Goal: Information Seeking & Learning: Learn about a topic

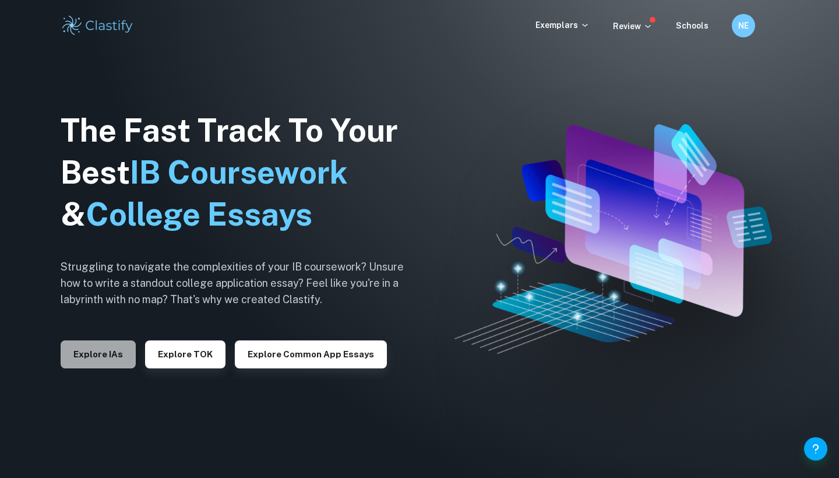
click at [106, 358] on button "Explore IAs" at bounding box center [98, 354] width 75 height 28
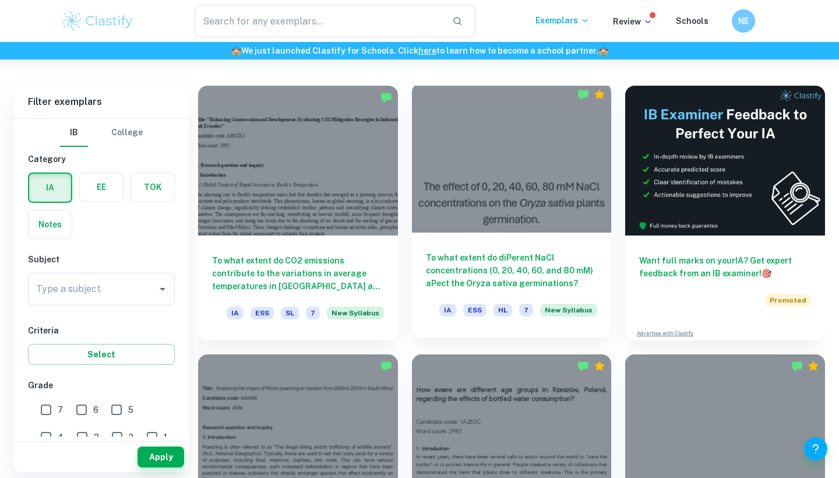
scroll to position [311, 0]
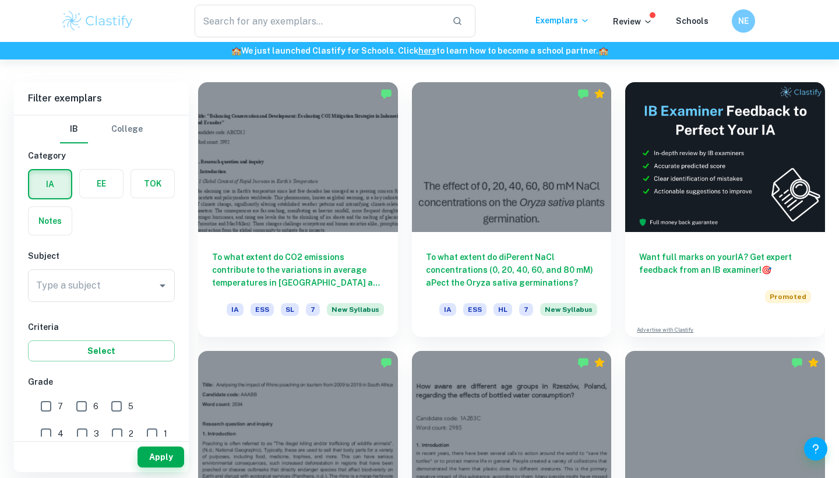
click at [50, 404] on input "7" at bounding box center [45, 406] width 23 height 23
checkbox input "true"
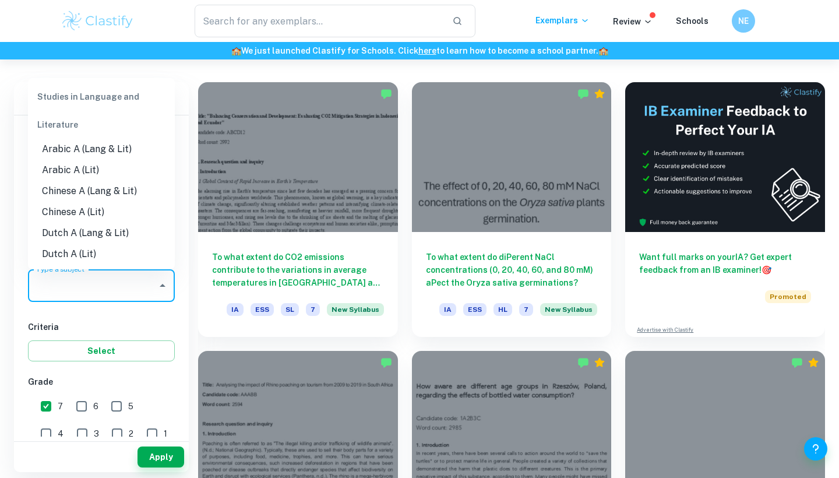
click at [108, 279] on input "Type a subject" at bounding box center [92, 286] width 119 height 22
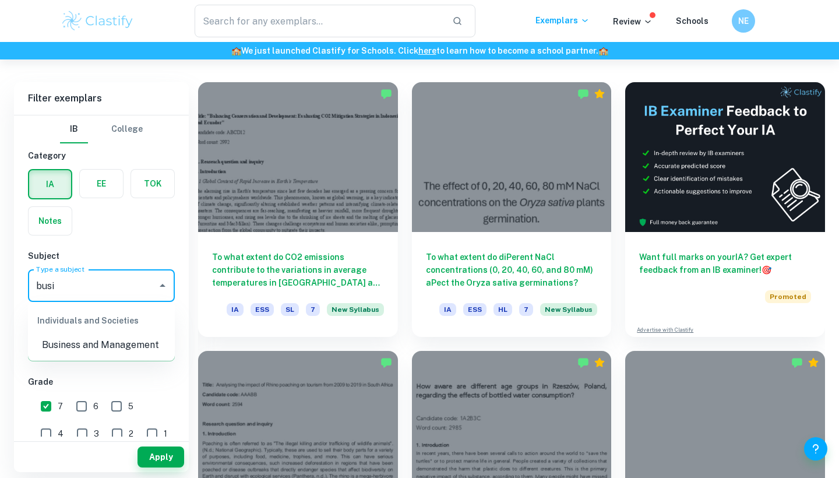
click at [110, 342] on li "Business and Management" at bounding box center [101, 345] width 147 height 21
type input "Business and Management"
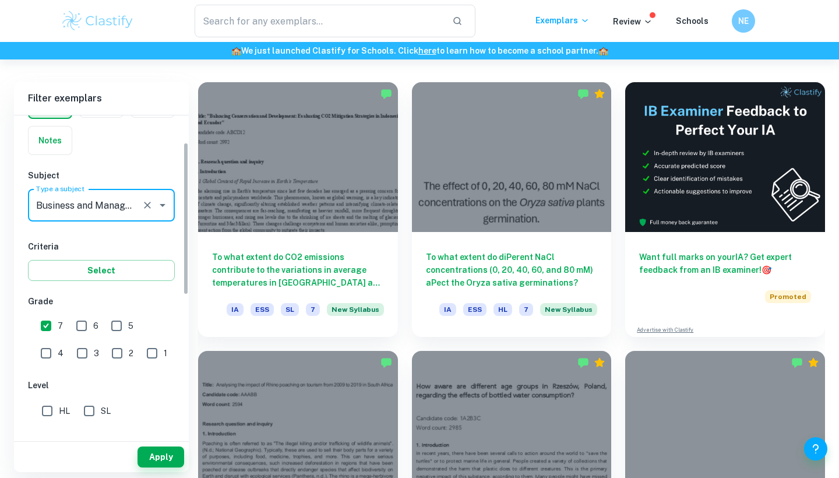
scroll to position [101, 0]
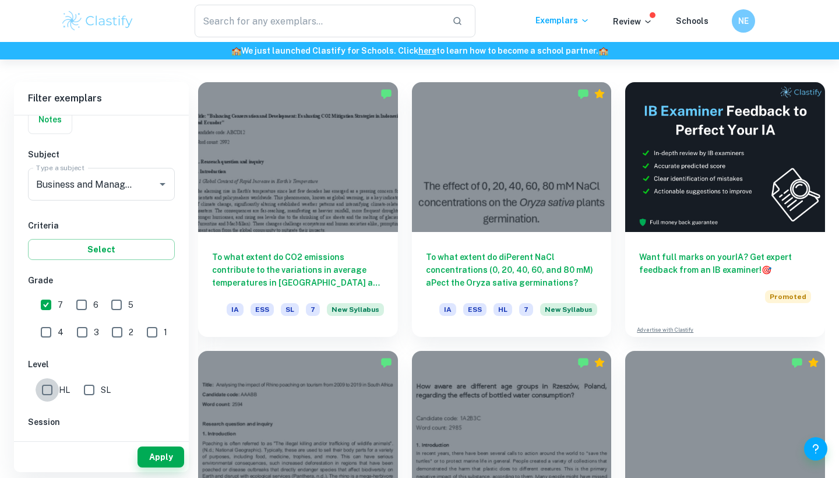
click at [52, 393] on input "HL" at bounding box center [47, 389] width 23 height 23
checkbox input "true"
click at [164, 448] on button "Apply" at bounding box center [161, 456] width 47 height 21
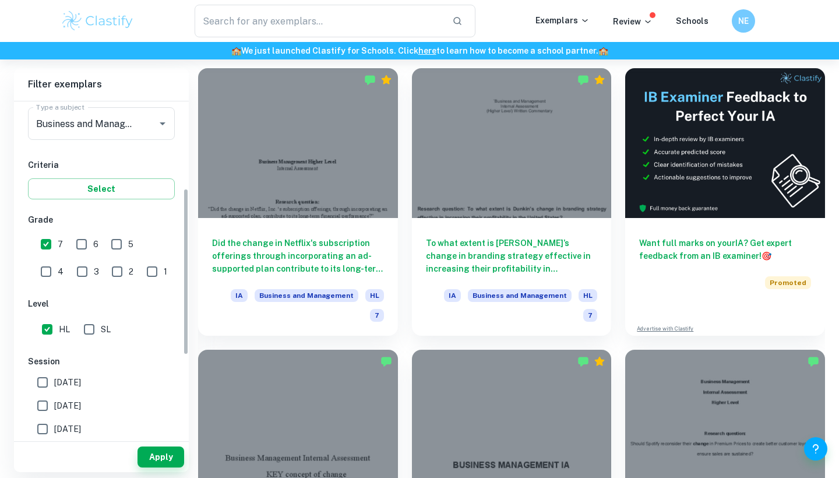
scroll to position [175, 0]
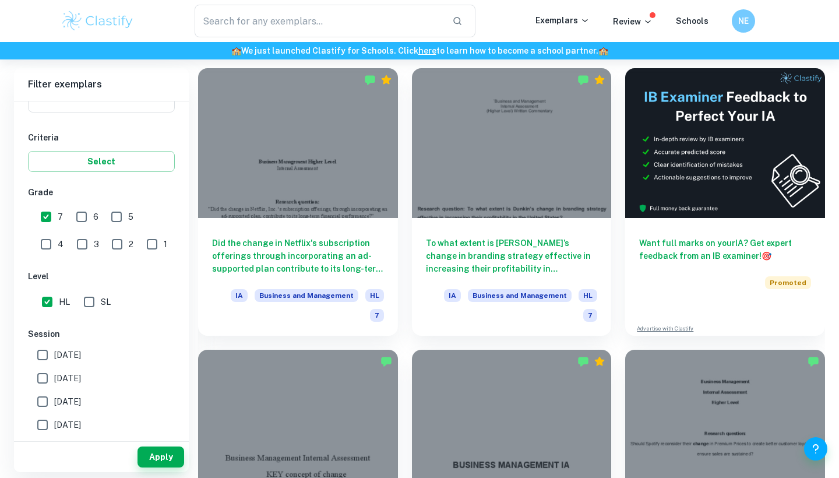
click at [57, 372] on span "[DATE]" at bounding box center [67, 378] width 27 height 13
click at [54, 372] on input "[DATE]" at bounding box center [42, 378] width 23 height 23
checkbox input "true"
click at [170, 453] on button "Apply" at bounding box center [161, 456] width 47 height 21
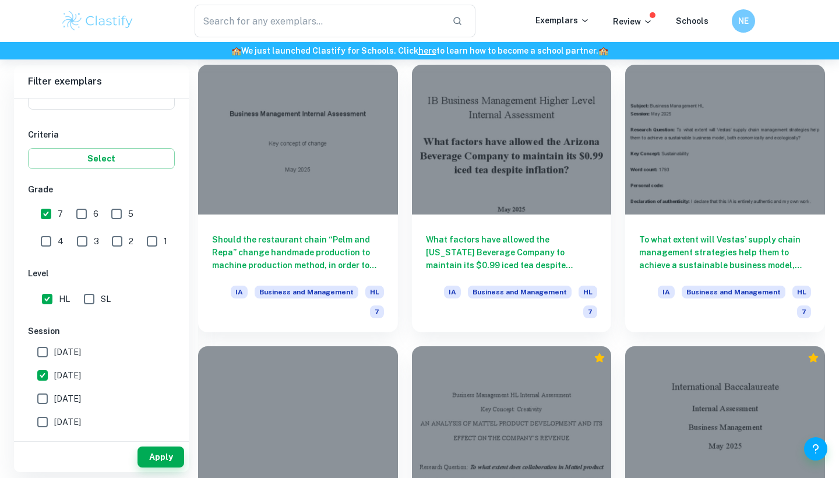
scroll to position [612, 0]
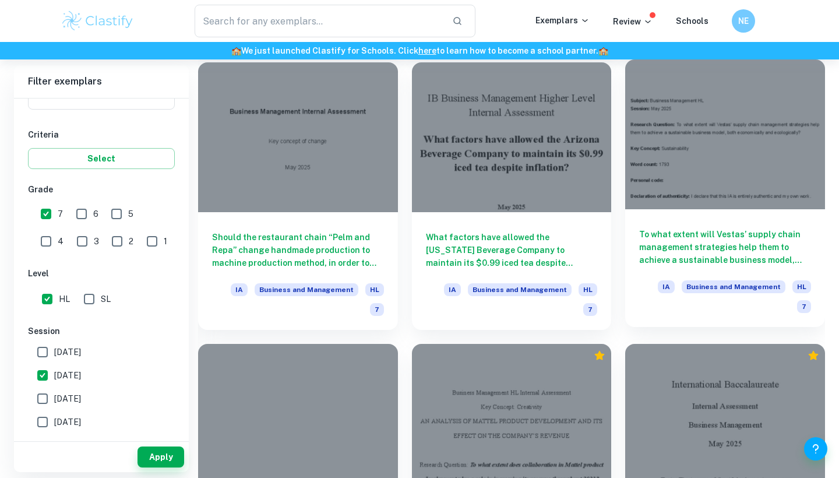
click at [736, 242] on h6 "To what extent will Vestas’ supply chain management strategies help them to ach…" at bounding box center [725, 247] width 172 height 38
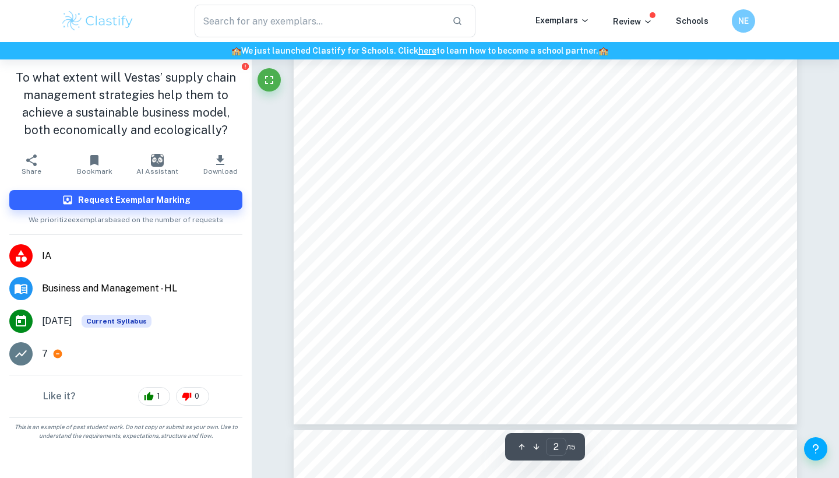
type input "3"
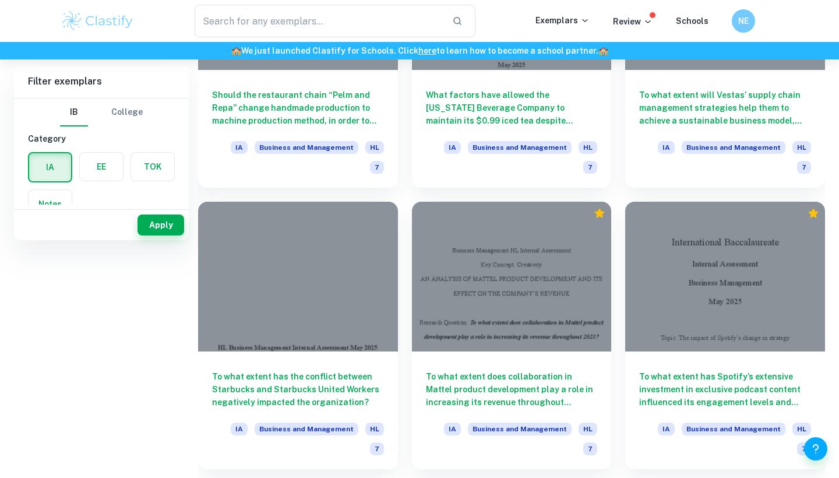
scroll to position [72, 0]
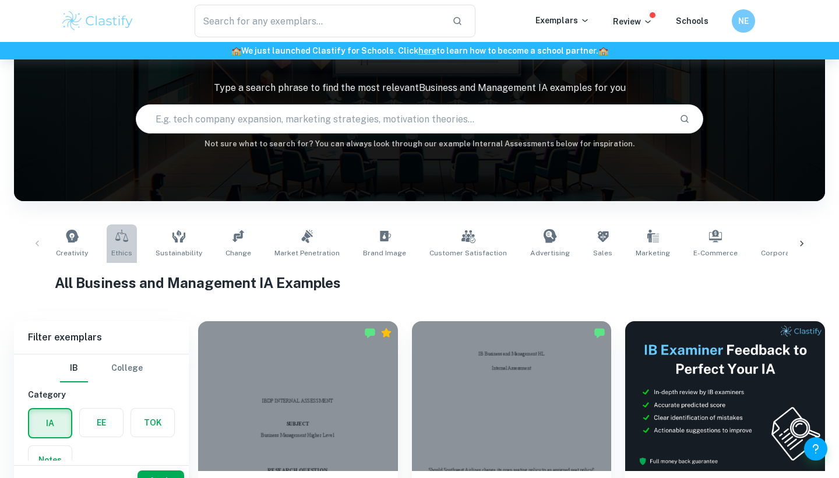
click at [108, 238] on link "Ethics" at bounding box center [122, 243] width 30 height 38
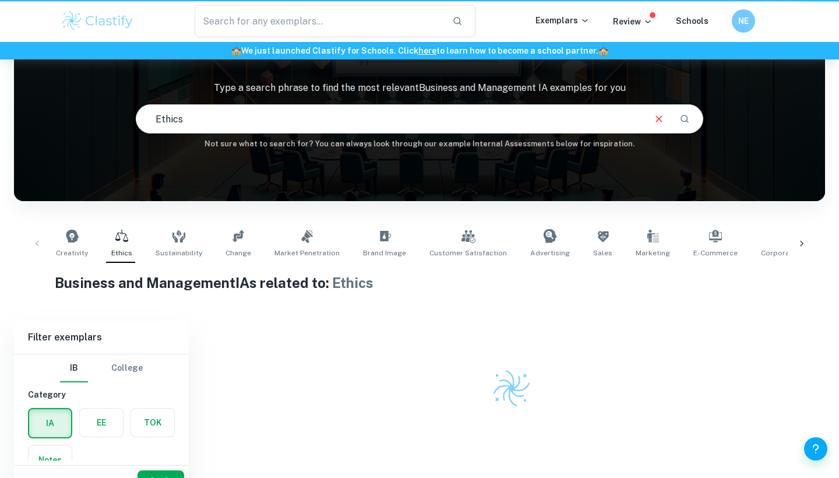
type input "Ethics"
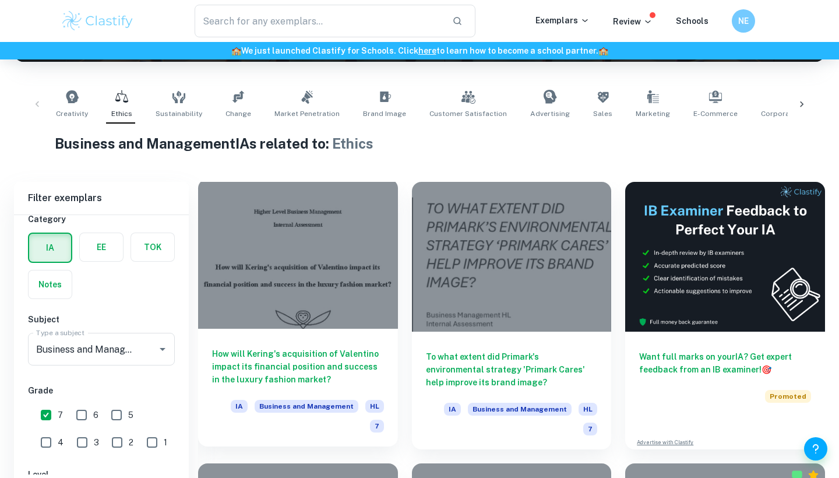
scroll to position [263, 0]
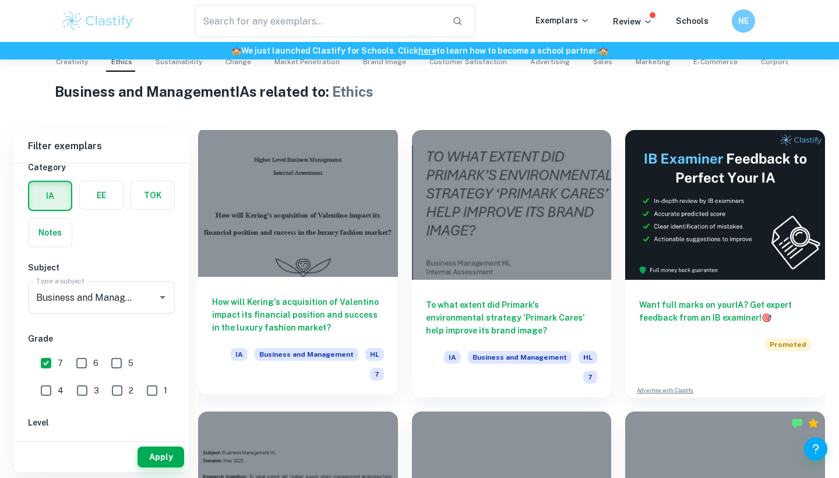
click at [274, 307] on h6 "How will Kering's acquisition of Valentino impact its financial position and su…" at bounding box center [298, 315] width 172 height 38
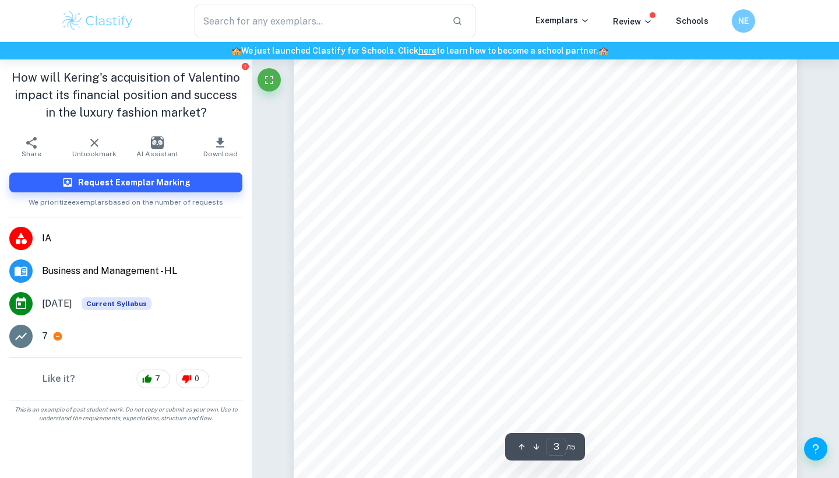
scroll to position [1464, 1]
type input "3"
